Goal: Task Accomplishment & Management: Use online tool/utility

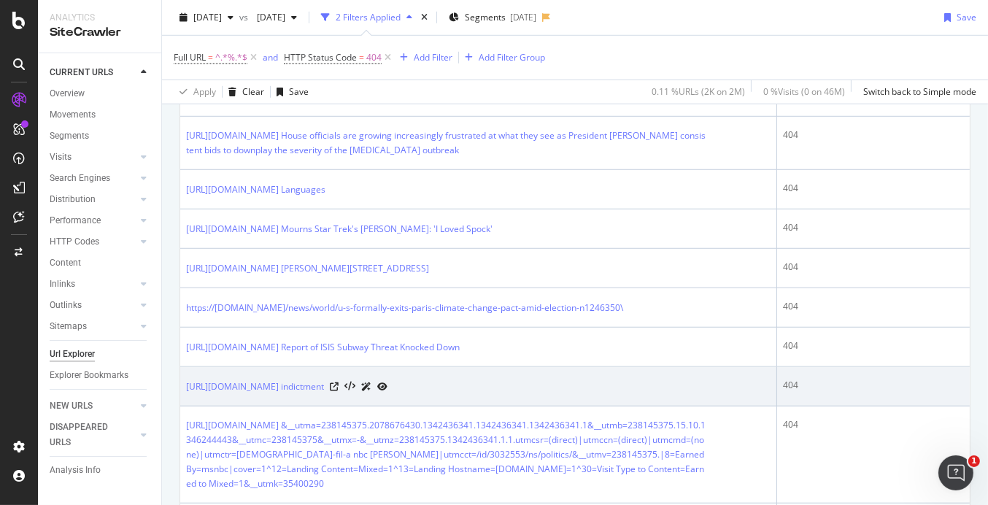
scroll to position [1825, 0]
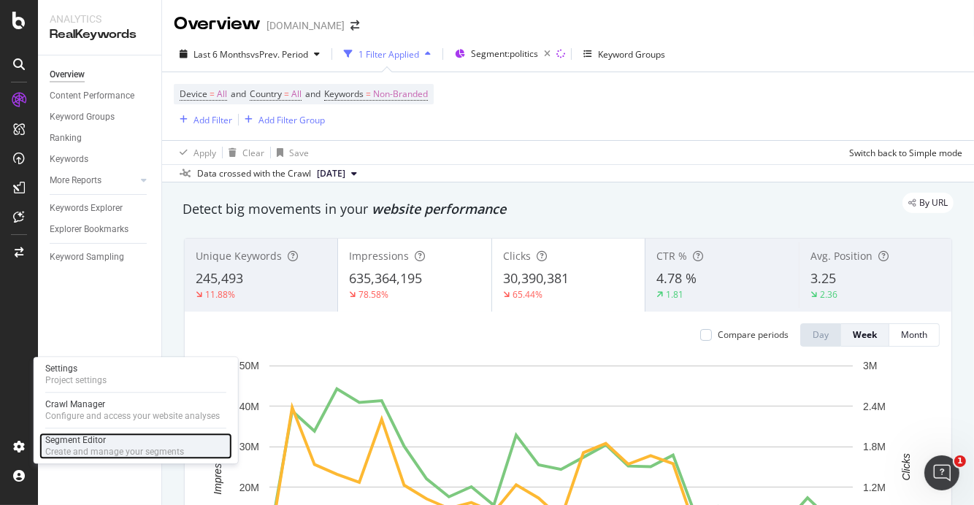
click at [89, 447] on div "Create and manage your segments" at bounding box center [114, 452] width 139 height 12
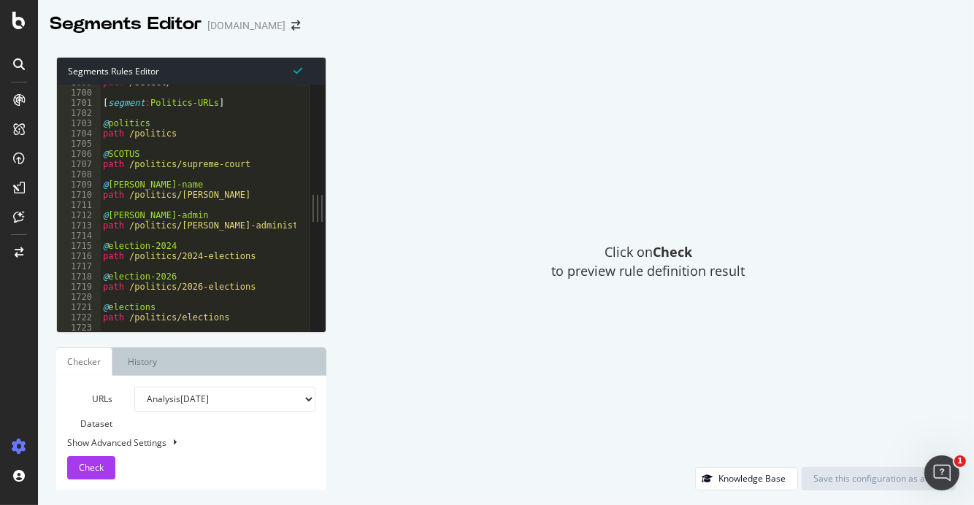
scroll to position [17307, 0]
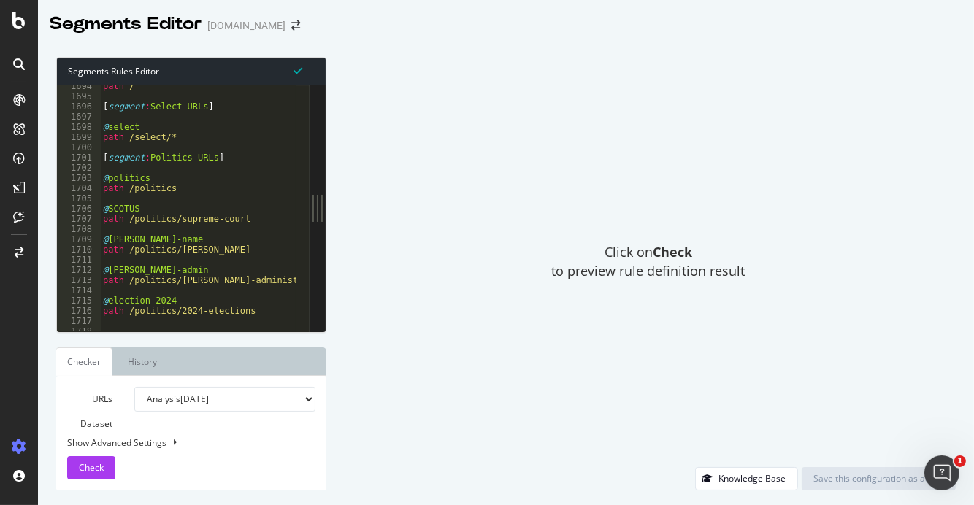
click at [177, 138] on div "path / [ segment : Select-URLs ] @ select path /select/* [ segment : Politics-U…" at bounding box center [449, 208] width 699 height 254
click at [171, 133] on div "path / [ segment : Select-URLs ] @ select path /select/* [ segment : Politics-U…" at bounding box center [449, 208] width 699 height 254
click at [146, 131] on div "path / [ segment : Select-URLs ] @ select path /select/* [ segment : Politics-U…" at bounding box center [449, 208] width 699 height 254
type textarea "@select"
click at [101, 120] on div "path / [ segment : Select-URLs ] @ select path /select/* [ segment : Politics-U…" at bounding box center [449, 208] width 699 height 254
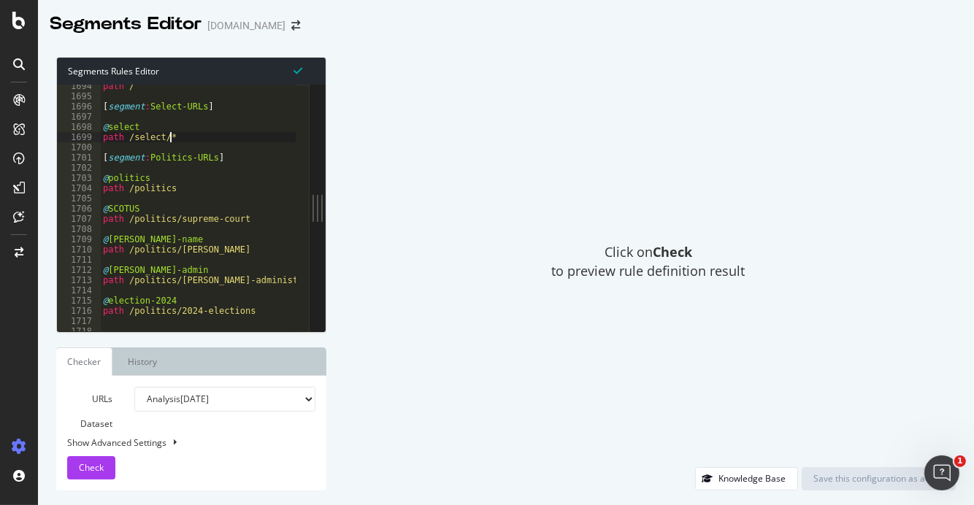
click at [146, 197] on div "path / [ segment : Select-URLs ] @ select path /select/* [ segment : Politics-U…" at bounding box center [449, 208] width 699 height 254
click at [146, 196] on div "path / [ segment : Select-URLs ] @ select path /select/* [ segment : Politics-U…" at bounding box center [449, 208] width 699 height 254
click at [143, 150] on div "path / [ segment : Select-URLs ] @ select path /select/* [ segment : Politics-U…" at bounding box center [449, 208] width 699 height 254
click at [180, 137] on div "path / [ segment : Select-URLs ] @ select path /select/* [ segment : Politics-U…" at bounding box center [449, 208] width 699 height 254
click at [231, 158] on div "path / [ segment : Select-URLs ] @ select path /select/* [ segment : Politics-U…" at bounding box center [449, 208] width 699 height 254
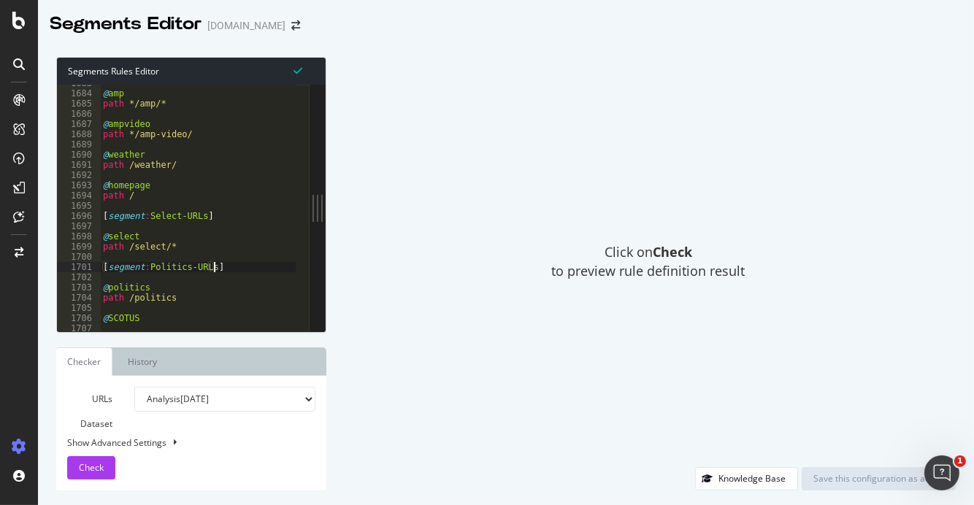
scroll to position [17252, 0]
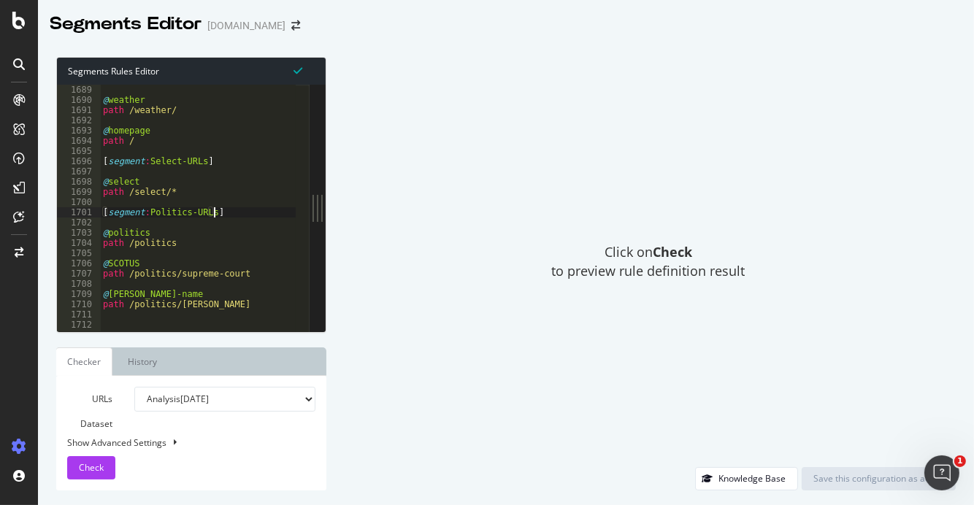
click at [173, 189] on div "path */amp-video/ @ weather path /weather/ @ homepage path / [ segment : Select…" at bounding box center [449, 201] width 699 height 254
type textarea "path /select/*"
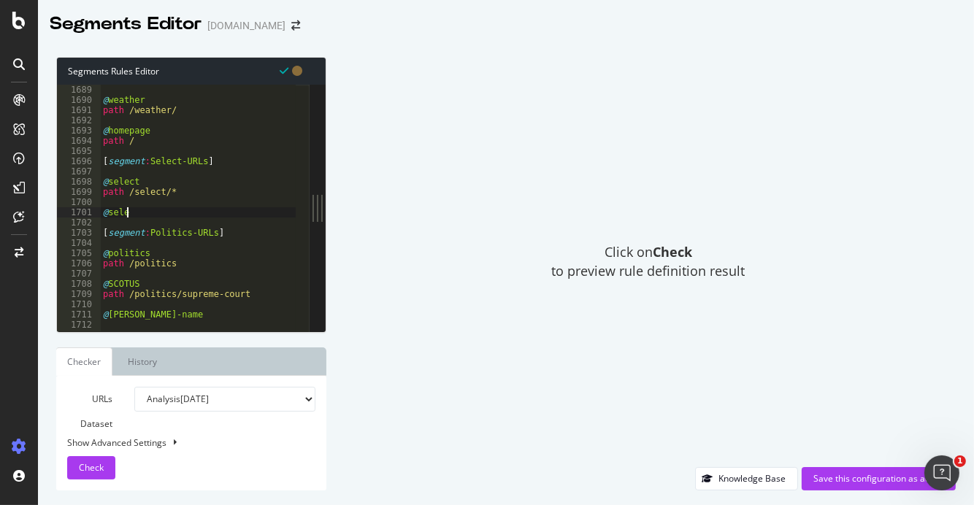
scroll to position [0, 0]
type textarea "@select-shop"
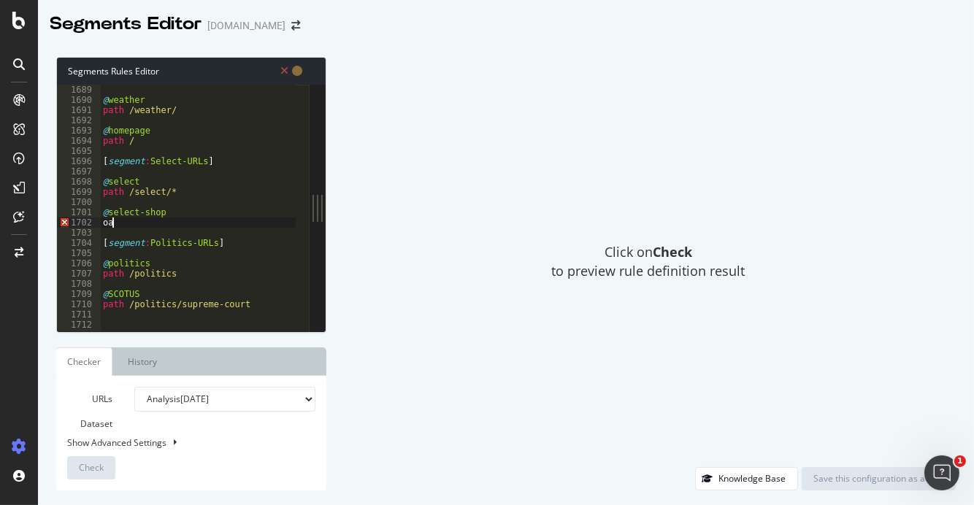
type textarea "o"
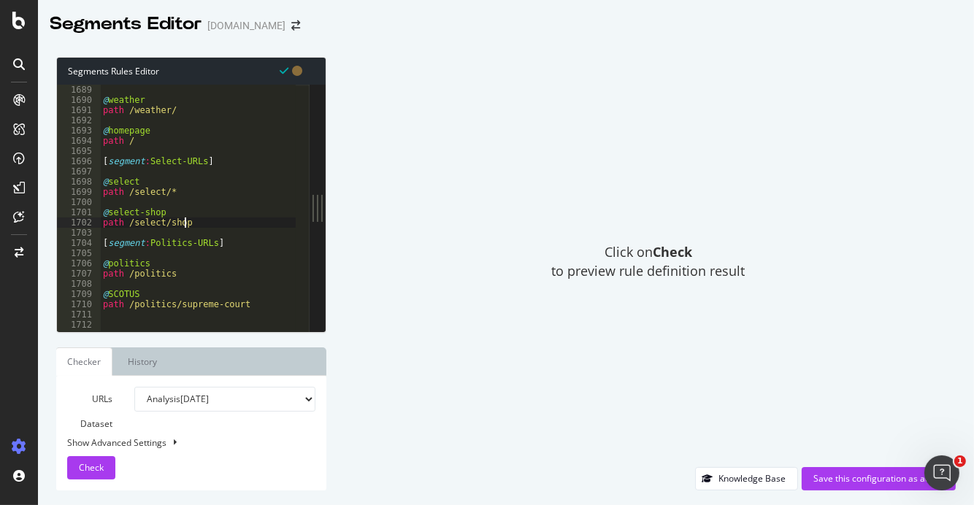
scroll to position [0, 7]
click at [180, 191] on div "path */amp-video/ @ weather path /weather/ @ homepage path / [ segment : Select…" at bounding box center [449, 201] width 699 height 254
click at [165, 214] on div "path */amp-video/ @ weather path /weather/ @ homepage path / [ segment : Select…" at bounding box center [449, 201] width 699 height 254
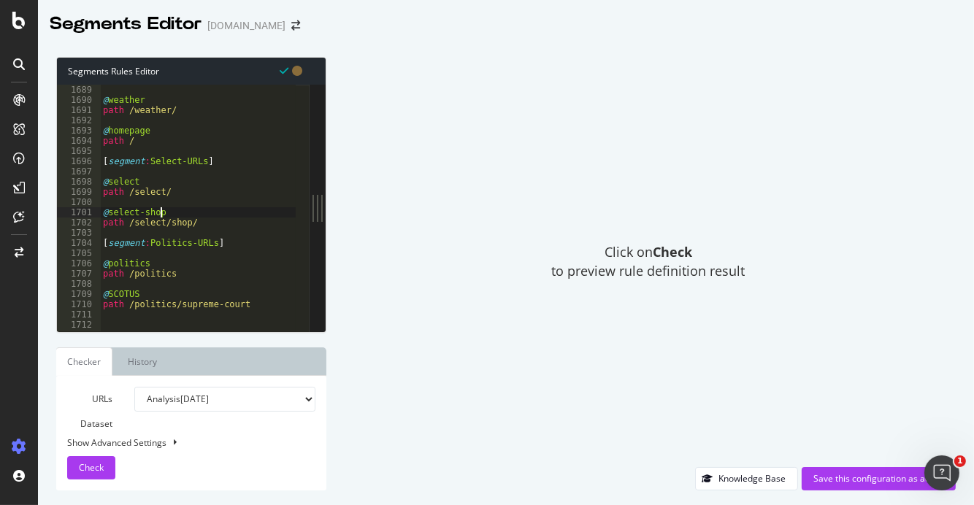
click at [183, 220] on div "path */amp-video/ @ weather path /weather/ @ homepage path / [ segment : Select…" at bounding box center [449, 201] width 699 height 254
click at [179, 191] on div "path */amp-video/ @ weather path /weather/ @ homepage path / [ segment : Select…" at bounding box center [449, 201] width 699 height 254
type textarea "path /select/*"
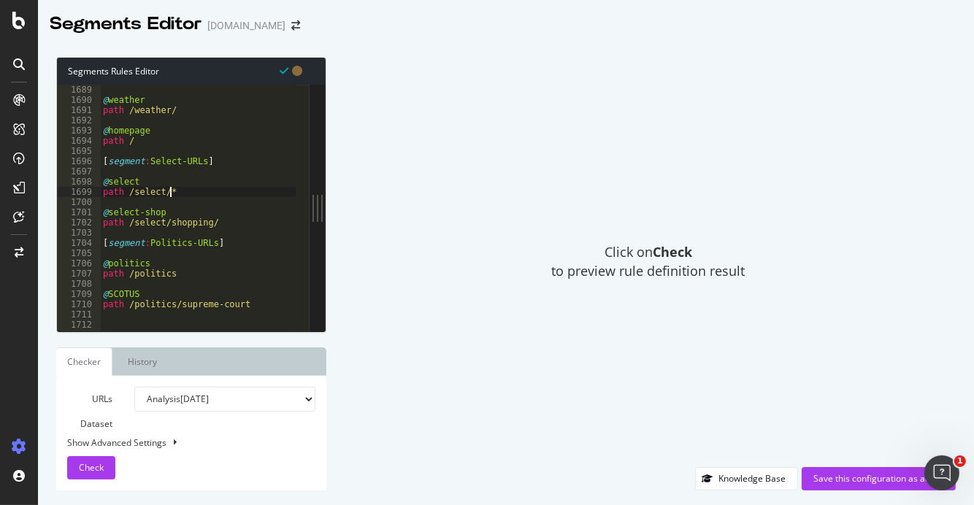
click at [222, 229] on div "path */amp-video/ @ weather path /weather/ @ homepage path / [ segment : Select…" at bounding box center [449, 201] width 699 height 254
click at [231, 225] on div "path */amp-video/ @ weather path /weather/ @ homepage path / [ segment : Select…" at bounding box center [449, 201] width 699 height 254
type textarea "path /select/shopping/"
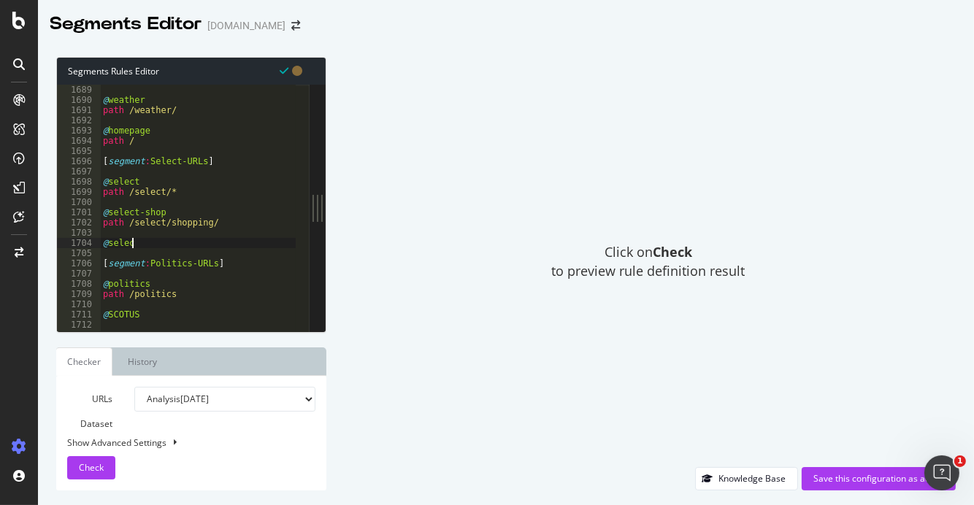
scroll to position [0, 1]
click at [147, 183] on div "path */amp-video/ @ weather path /weather/ @ homepage path / [ segment : Select…" at bounding box center [449, 201] width 699 height 254
drag, startPoint x: 182, startPoint y: 179, endPoint x: 89, endPoint y: 180, distance: 92.7
click at [89, 180] on div "@select-landing= 1688 1689 1690 1691 1692 1693 1694 1695 1696 1697 1698 1699 17…" at bounding box center [183, 208] width 253 height 247
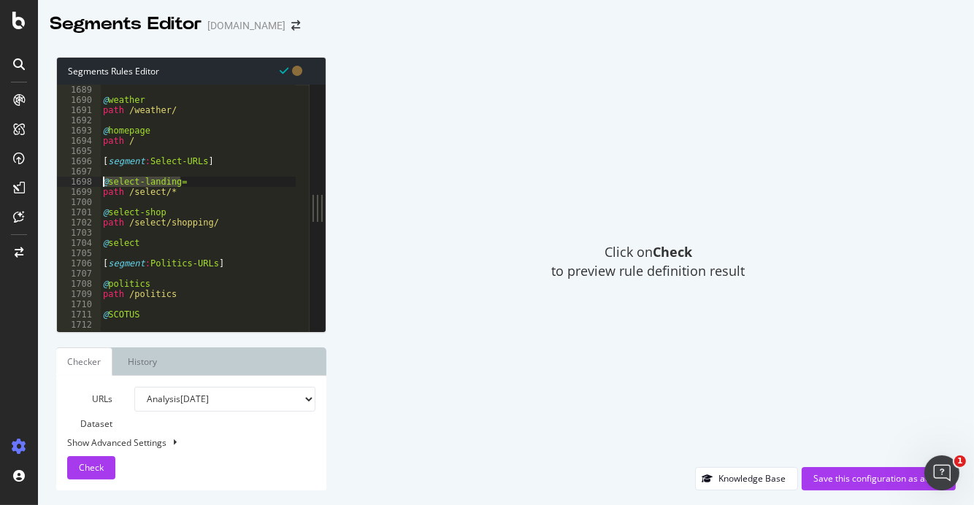
click at [202, 185] on div "path */amp-video/ @ weather path /weather/ @ homepage path / [ segment : Select…" at bounding box center [197, 208] width 195 height 247
click at [172, 193] on div "path */amp-video/ @ weather path /weather/ @ homepage path / [ segment : Select…" at bounding box center [449, 201] width 699 height 254
type textarea "path /select/"
click at [193, 177] on div "path */amp-video/ @ weather path /weather/ @ homepage path / [ segment : Select…" at bounding box center [449, 201] width 699 height 254
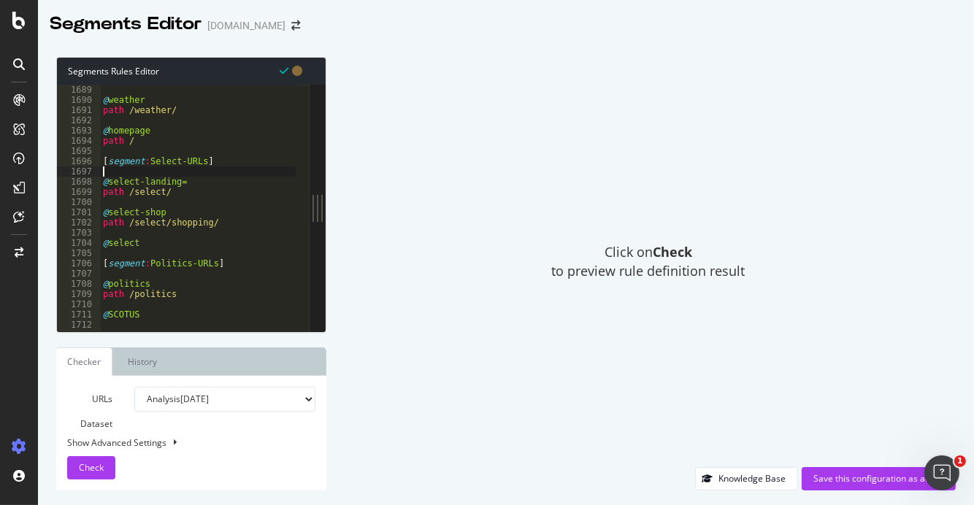
scroll to position [0, 0]
drag, startPoint x: 191, startPoint y: 185, endPoint x: 148, endPoint y: 177, distance: 43.1
click at [148, 177] on div "path */amp-video/ @ weather path /weather/ @ homepage path / [ segment : Select…" at bounding box center [449, 201] width 699 height 254
click at [190, 178] on div "path */amp-video/ @ weather path /weather/ @ homepage path / [ segment : Select…" at bounding box center [197, 208] width 195 height 247
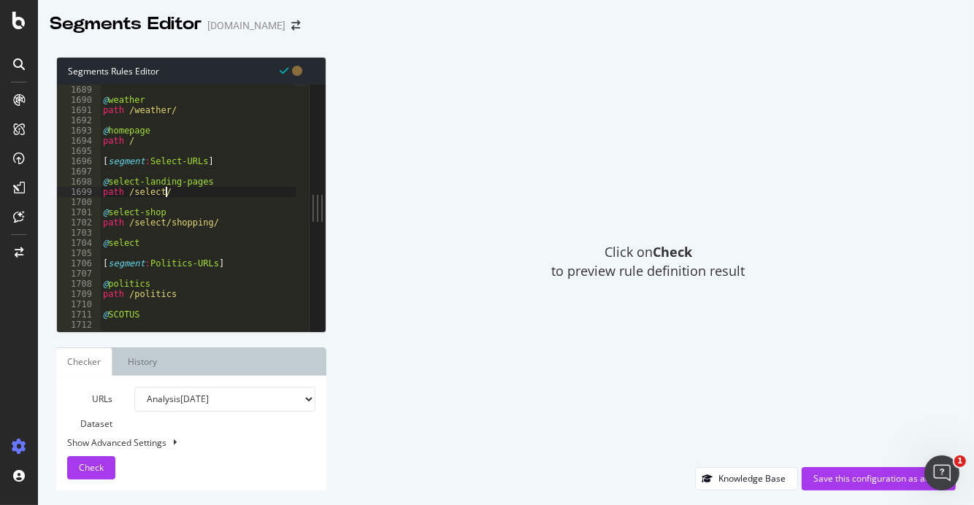
click at [175, 194] on div "path */amp-video/ @ weather path /weather/ @ homepage path / [ segment : Select…" at bounding box center [449, 201] width 699 height 254
click at [145, 246] on div "path */amp-video/ @ weather path /weather/ @ homepage path / [ segment : Select…" at bounding box center [449, 201] width 699 height 254
drag, startPoint x: 212, startPoint y: 182, endPoint x: 196, endPoint y: 183, distance: 15.4
click at [199, 183] on div "path */amp-video/ @ weather path /weather/ @ homepage path / [ segment : Select…" at bounding box center [449, 201] width 699 height 254
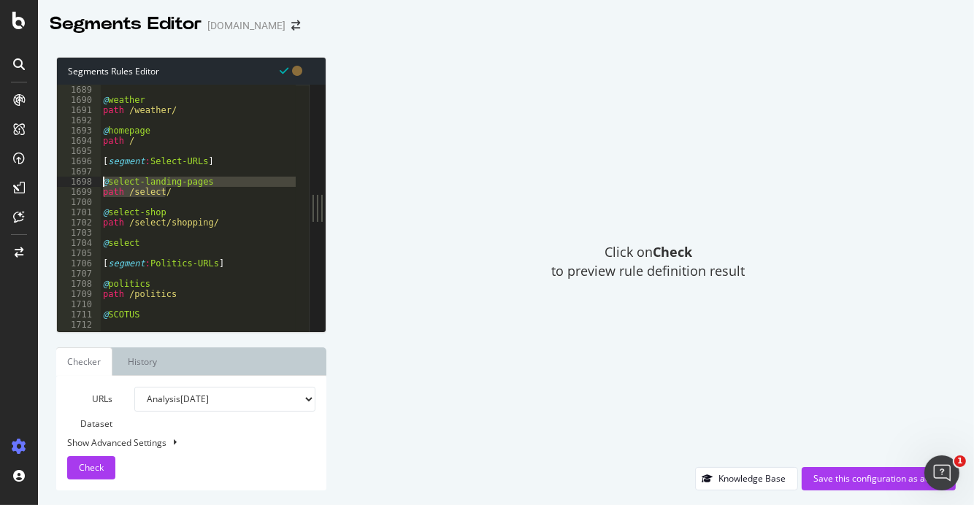
drag, startPoint x: 174, startPoint y: 194, endPoint x: 93, endPoint y: 184, distance: 81.0
click at [93, 184] on div "@select-landing-pages 1688 1689 1690 1691 1692 1693 1694 1695 1696 1697 1698 16…" at bounding box center [183, 208] width 253 height 247
type textarea "@select-landing-pages path /select/"
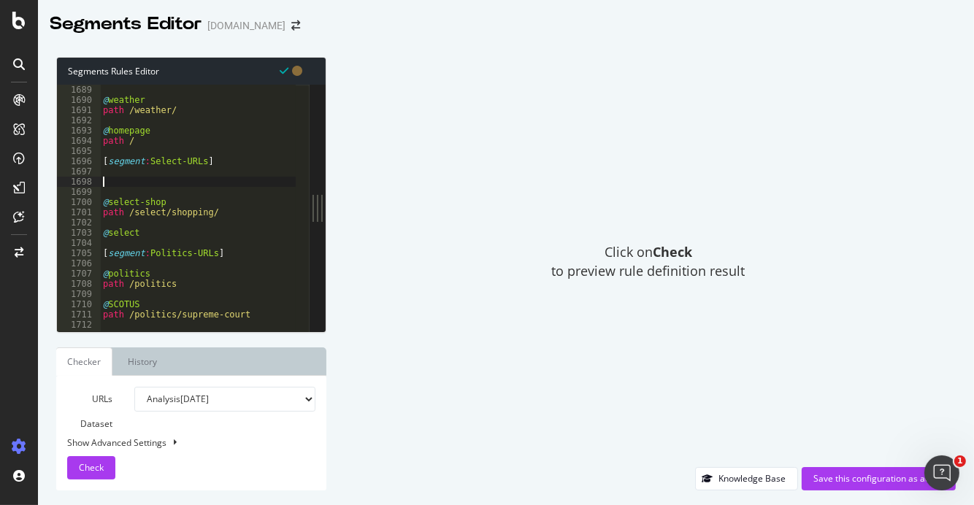
scroll to position [0, 0]
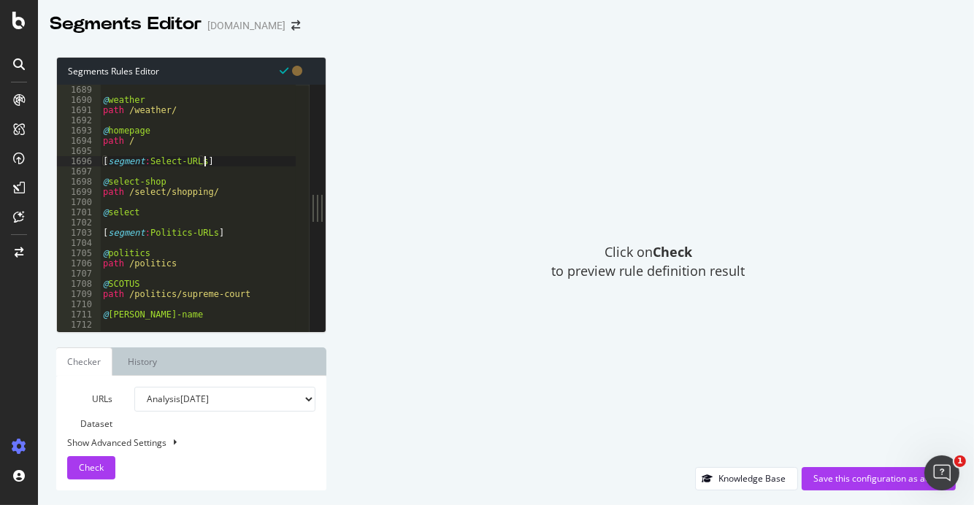
click at [145, 215] on div "path */amp-video/ @ weather path /weather/ @ homepage path / [ segment : Select…" at bounding box center [449, 201] width 699 height 254
type textarea "@select-best"
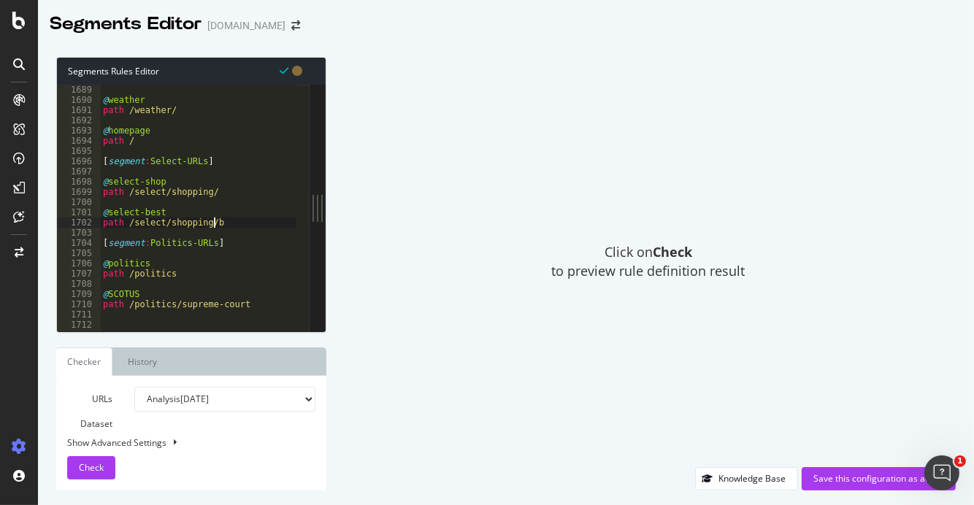
scroll to position [0, 9]
click at [210, 162] on div "path */amp-video/ @ weather path /weather/ @ homepage path / [ segment : Select…" at bounding box center [449, 201] width 699 height 254
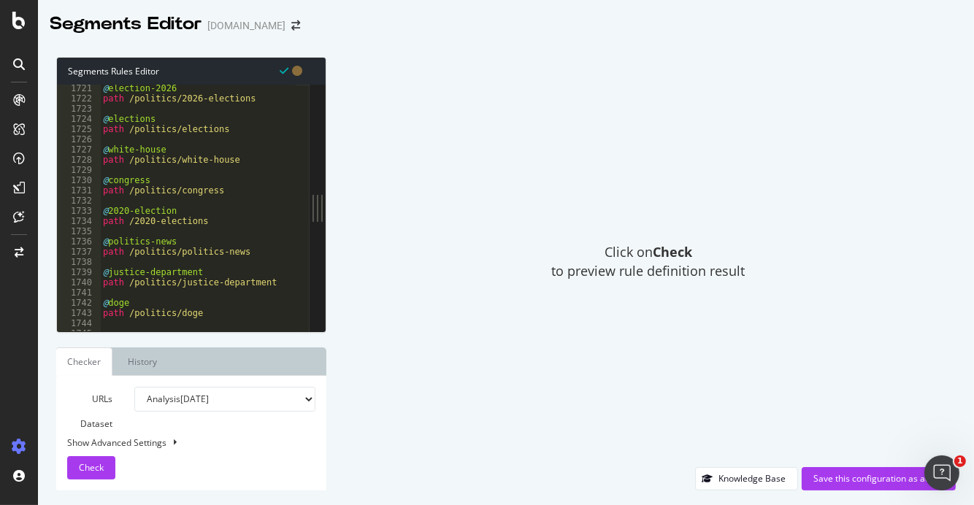
scroll to position [17612, 0]
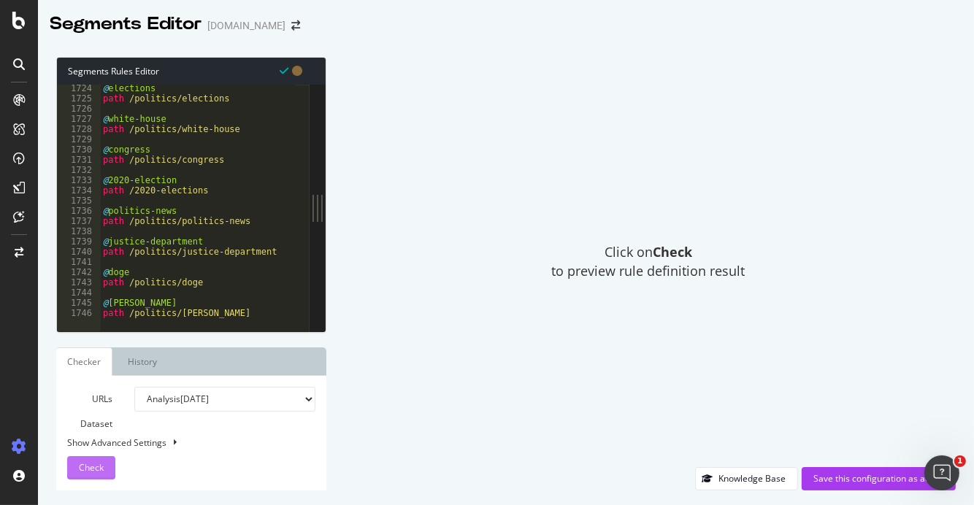
type textarea "[segment:Select-URLs]"
click at [91, 461] on span "Check" at bounding box center [91, 467] width 25 height 12
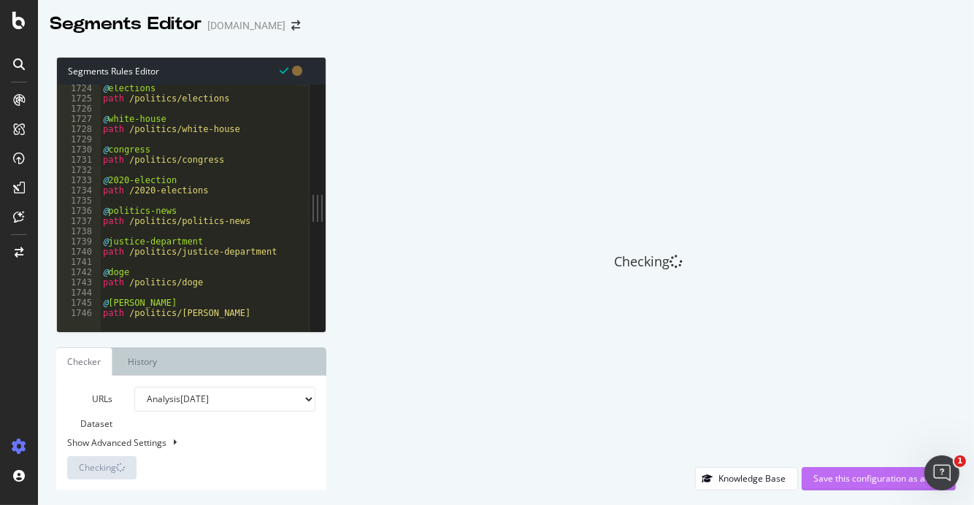
click at [852, 482] on div "Save this configuration as active" at bounding box center [878, 478] width 131 height 12
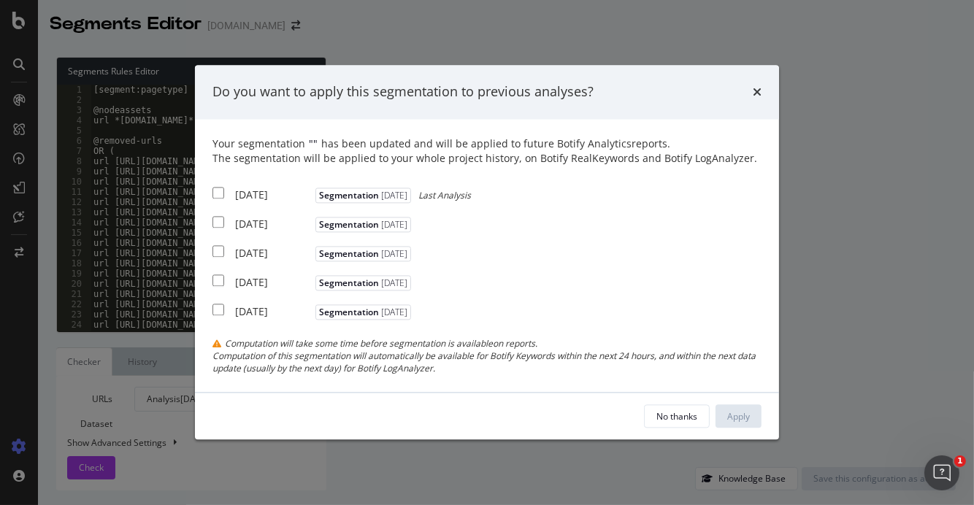
click at [215, 192] on input "modal" at bounding box center [218, 193] width 12 height 12
checkbox input "true"
click at [741, 414] on div "Apply" at bounding box center [738, 416] width 23 height 12
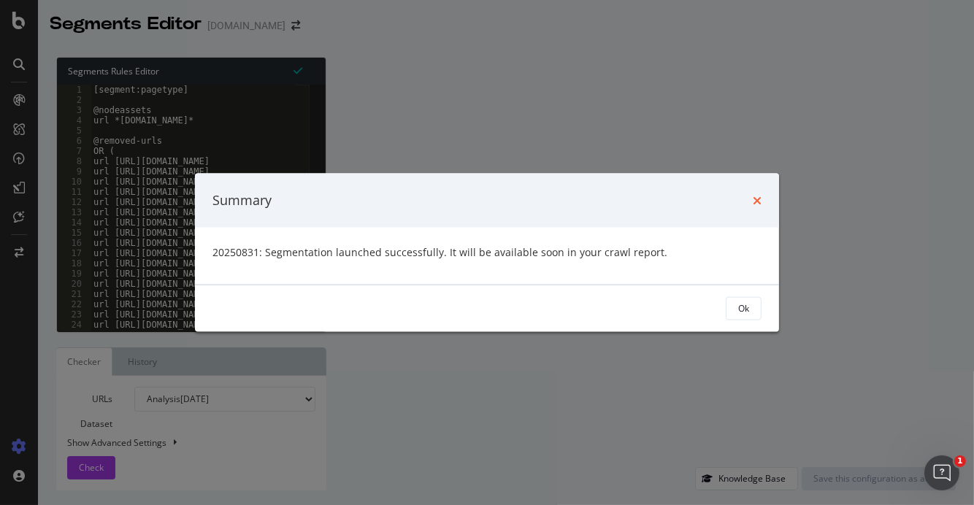
click at [753, 197] on icon "times" at bounding box center [757, 200] width 9 height 12
